Goal: Transaction & Acquisition: Purchase product/service

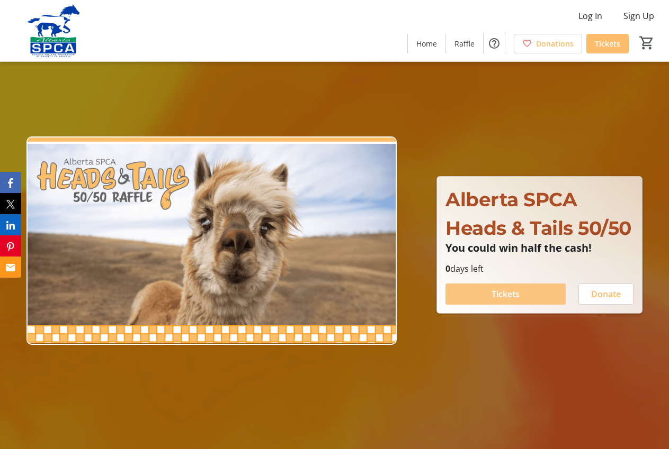
click at [502, 296] on span "Tickets" at bounding box center [505, 294] width 28 height 13
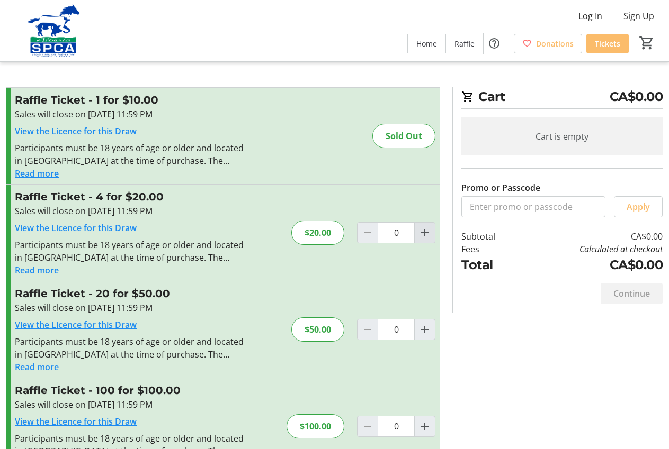
click at [423, 235] on mat-icon "Increment by one" at bounding box center [424, 233] width 13 height 13
type input "1"
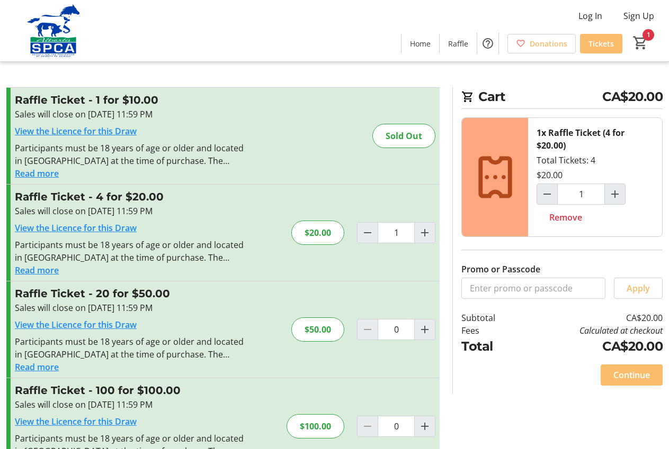
scroll to position [38, 0]
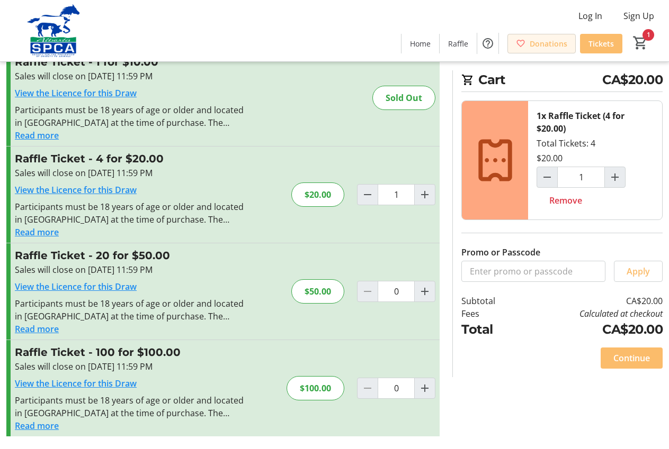
click at [535, 47] on span "Donations" at bounding box center [548, 43] width 38 height 11
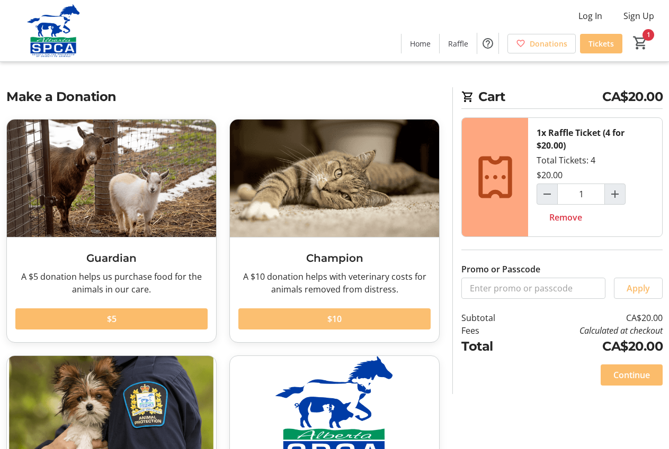
click at [319, 317] on span at bounding box center [334, 318] width 192 height 25
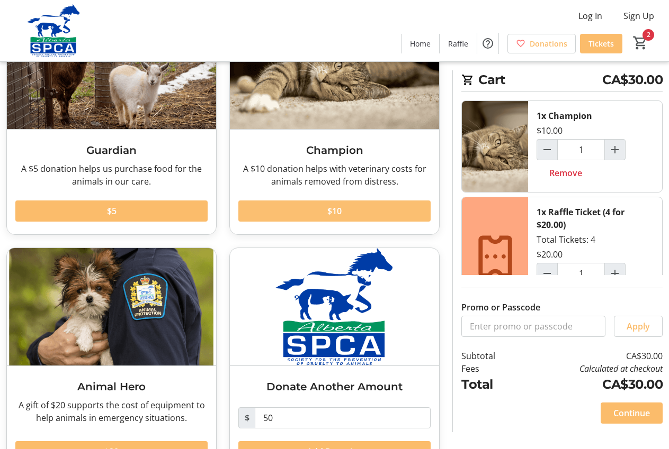
scroll to position [147, 0]
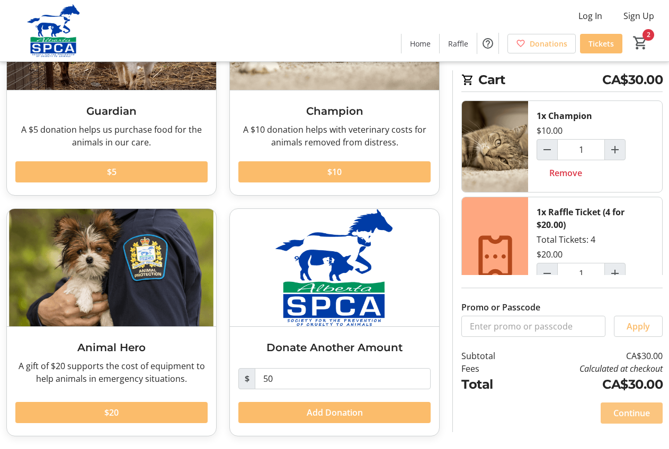
click at [631, 426] on span at bounding box center [631, 413] width 62 height 25
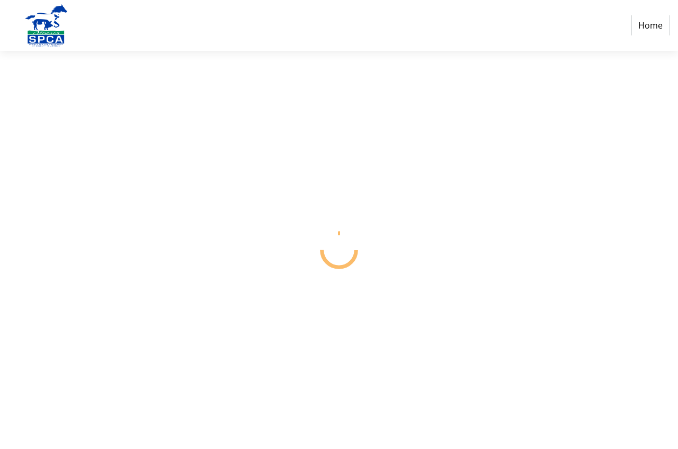
select select "CA"
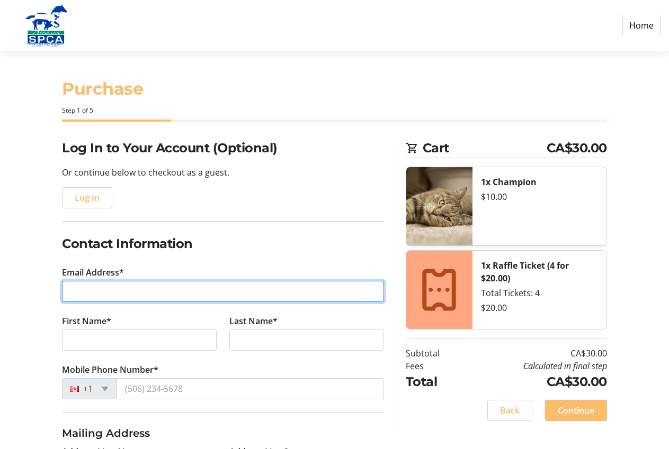
click at [69, 288] on input "Email Address*" at bounding box center [223, 291] width 322 height 21
type input "[PERSON_NAME][EMAIL_ADDRESS][DOMAIN_NAME]"
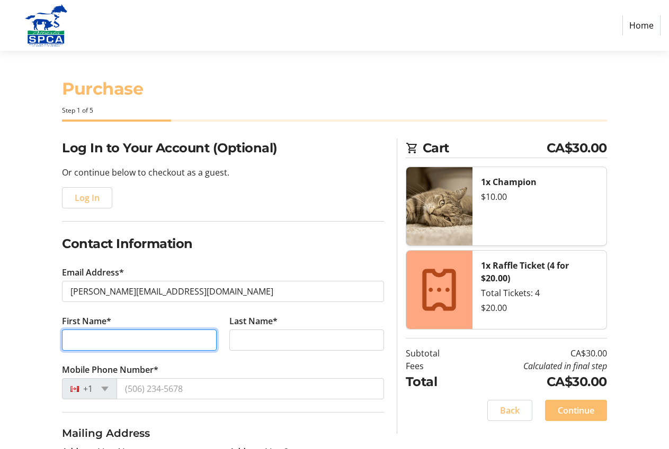
type input "[PERSON_NAME]"
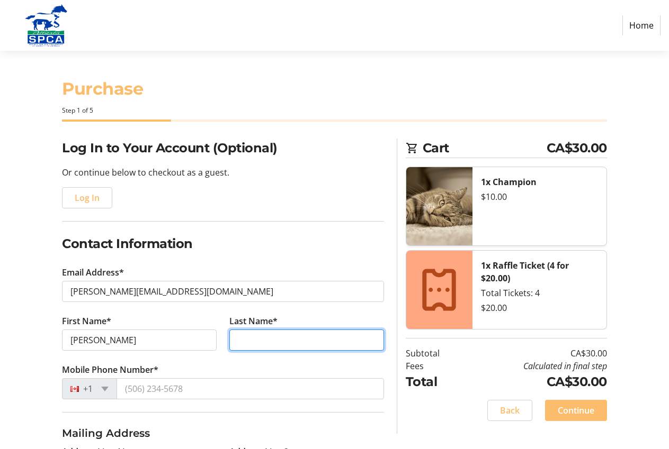
type input "[PERSON_NAME]"
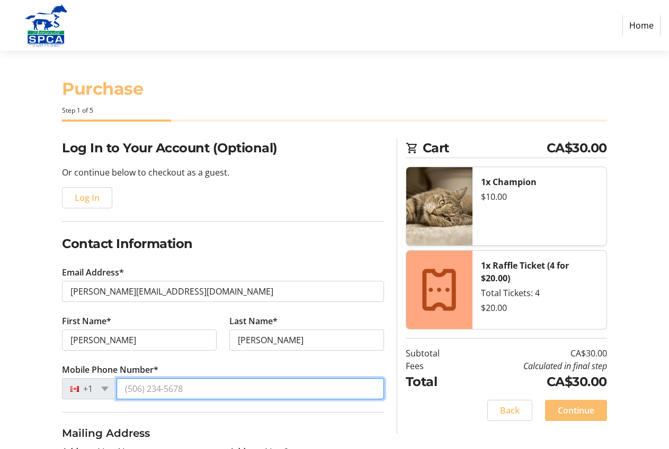
type input "[PHONE_NUMBER]"
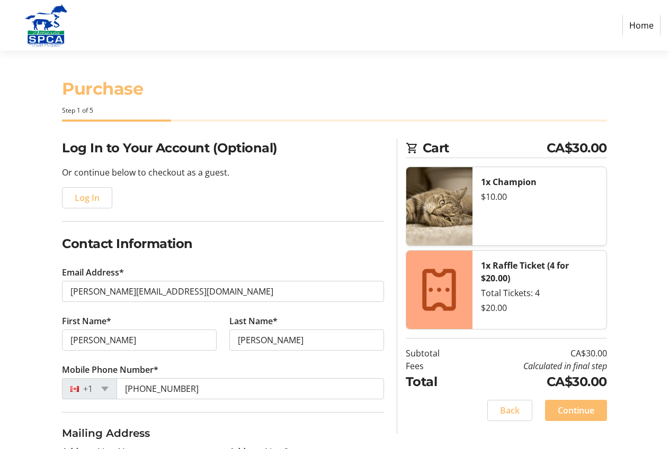
type input "[GEOGRAPHIC_DATA][STREET_ADDRESS]"
type input "Millarville"
select select "AB"
type input "T0L 1K0"
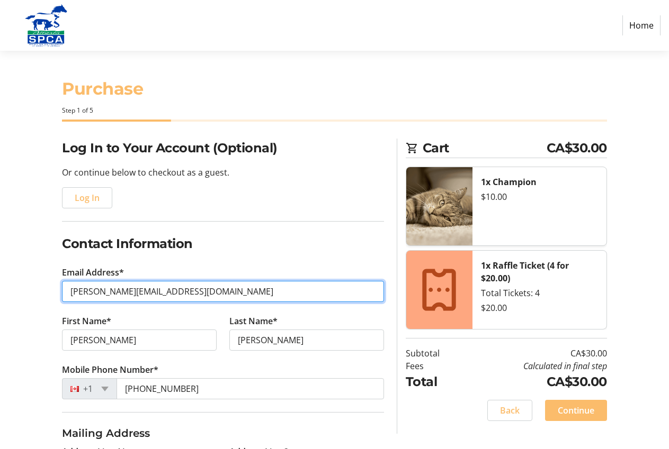
type input "[PHONE_NUMBER]"
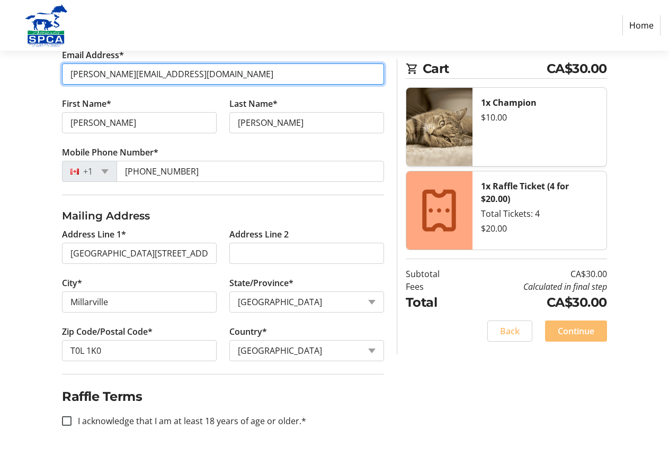
scroll to position [221, 0]
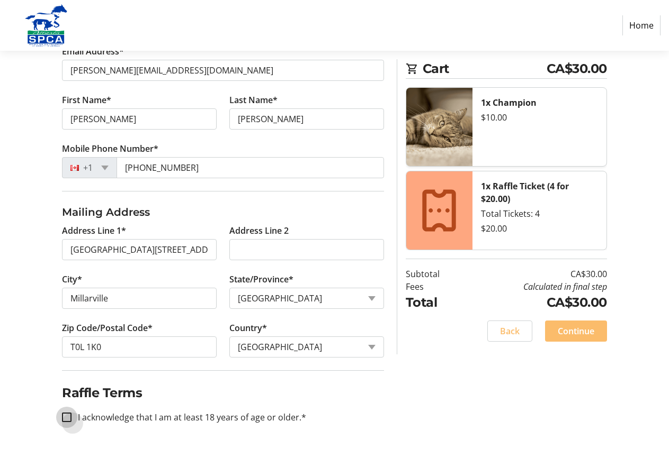
click at [67, 419] on input "I acknowledge that I am at least 18 years of age or older.*" at bounding box center [67, 418] width 10 height 10
checkbox input "true"
click at [571, 324] on span at bounding box center [576, 331] width 62 height 25
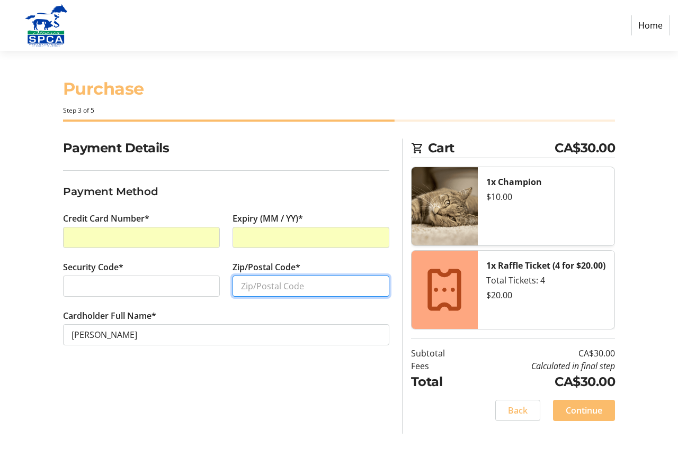
click at [238, 285] on input "Zip/Postal Code*" at bounding box center [310, 286] width 157 height 21
type input "T0L1K0"
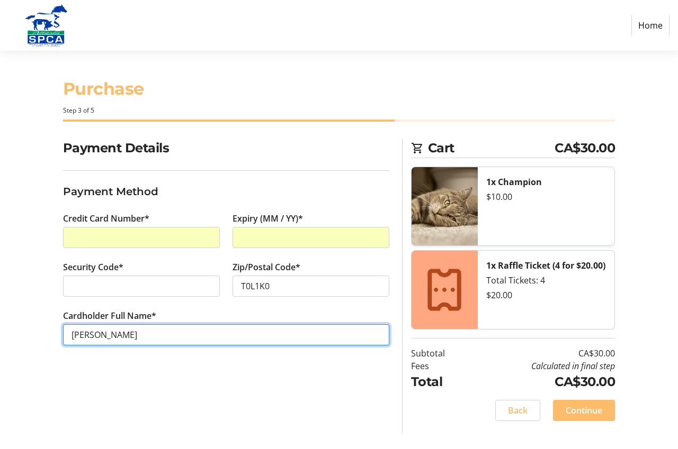
click at [89, 337] on input "[PERSON_NAME]" at bounding box center [226, 334] width 326 height 21
type input "[PERSON_NAME]"
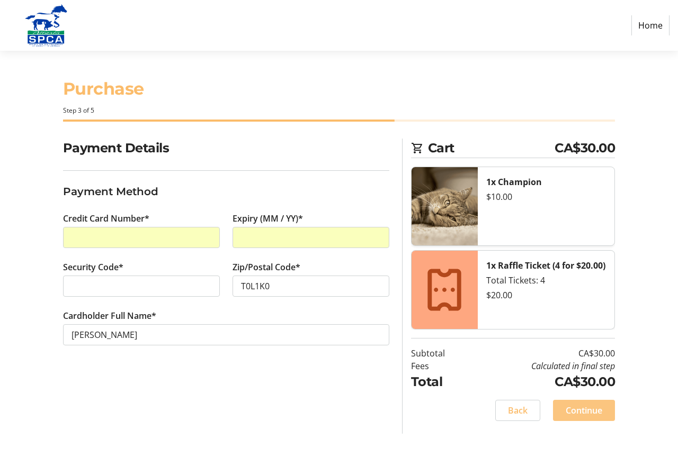
click at [580, 411] on span "Continue" at bounding box center [583, 410] width 37 height 13
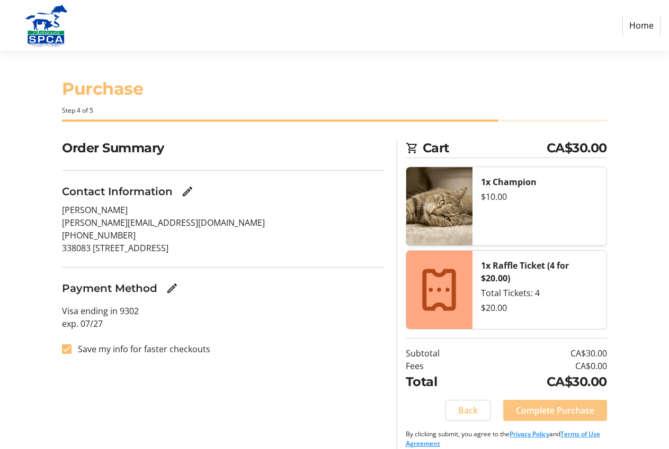
click at [555, 411] on span "Complete Purchase" at bounding box center [555, 410] width 78 height 13
